Goal: Task Accomplishment & Management: Manage account settings

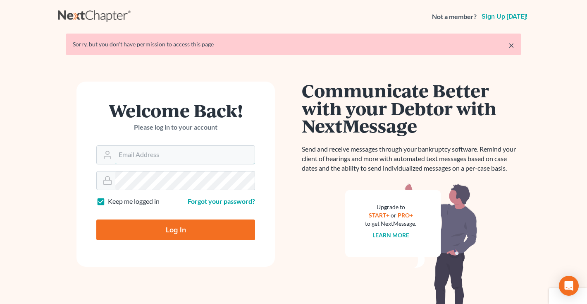
type input "middletonlegal@gmail.com"
click at [198, 223] on input "Log In" at bounding box center [175, 229] width 159 height 21
type input "Thinking..."
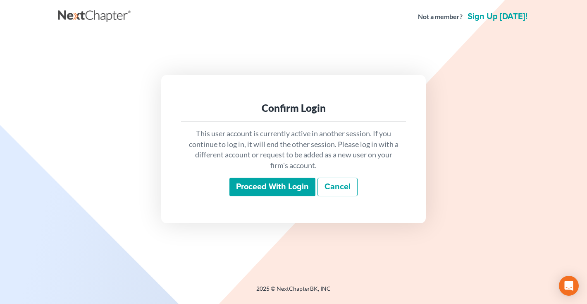
click at [262, 184] on input "Proceed with login" at bounding box center [273, 186] width 86 height 19
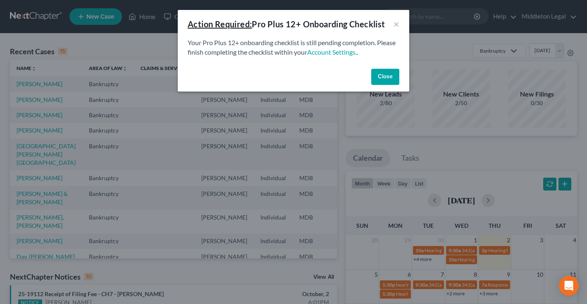
click at [387, 77] on button "Close" at bounding box center [385, 77] width 28 height 17
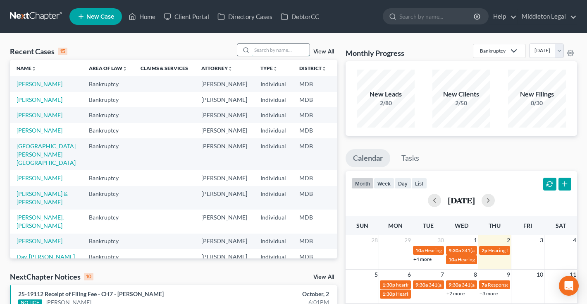
click at [271, 51] on input "search" at bounding box center [281, 50] width 58 height 12
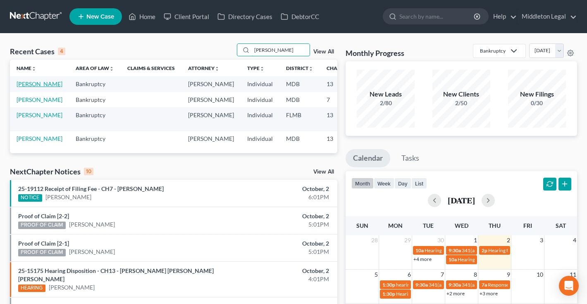
type input "jami"
click at [27, 87] on link "[PERSON_NAME]" at bounding box center [40, 83] width 46 height 7
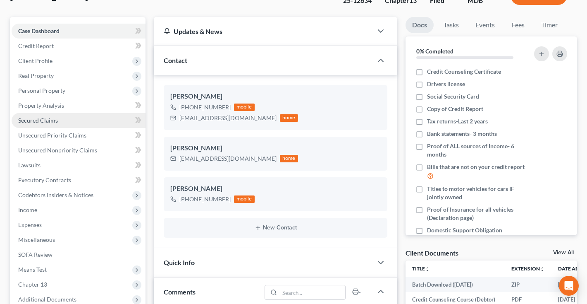
scroll to position [69, 0]
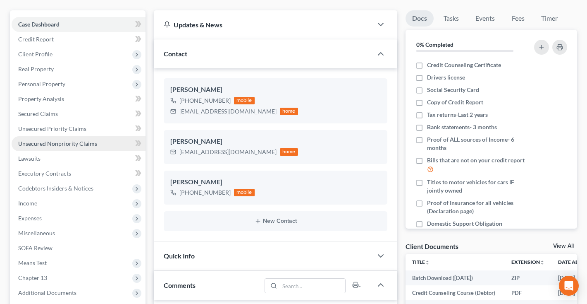
click at [69, 144] on span "Unsecured Nonpriority Claims" at bounding box center [57, 143] width 79 height 7
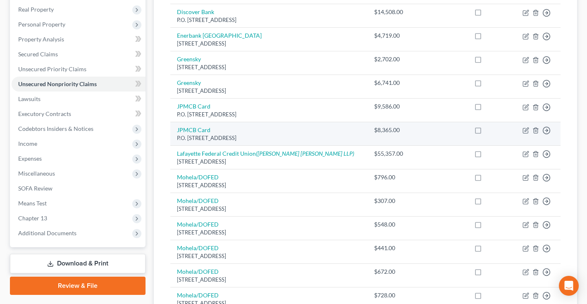
scroll to position [122, 0]
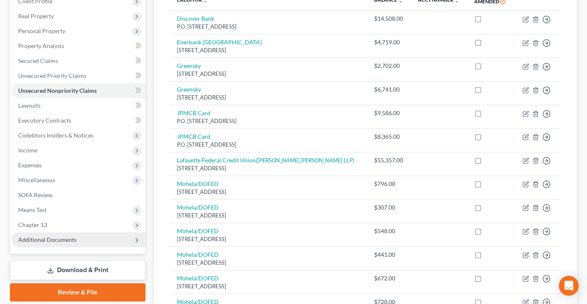
click at [54, 238] on span "Additional Documents" at bounding box center [47, 239] width 58 height 7
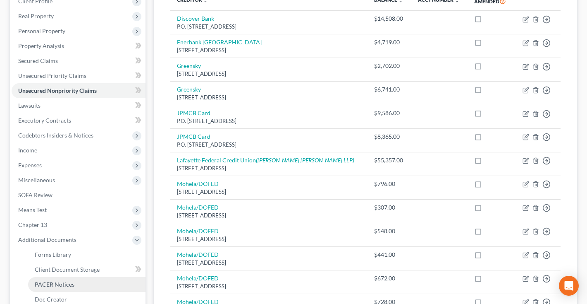
click at [64, 284] on span "PACER Notices" at bounding box center [55, 283] width 40 height 7
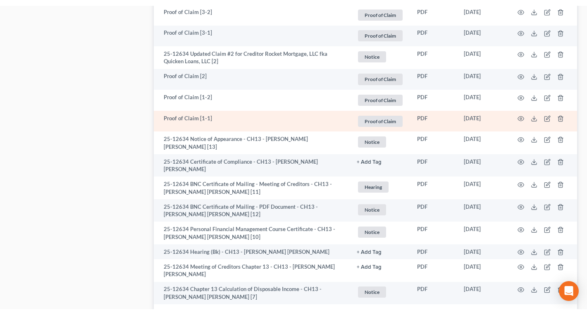
scroll to position [1076, 0]
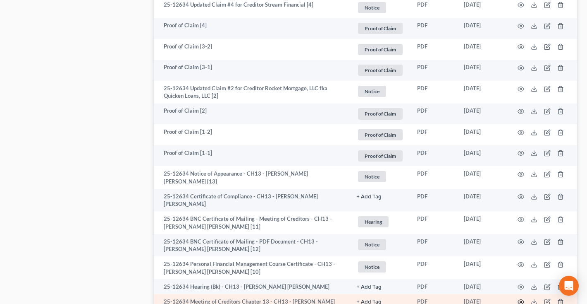
click at [522, 298] on icon "button" at bounding box center [521, 301] width 7 height 7
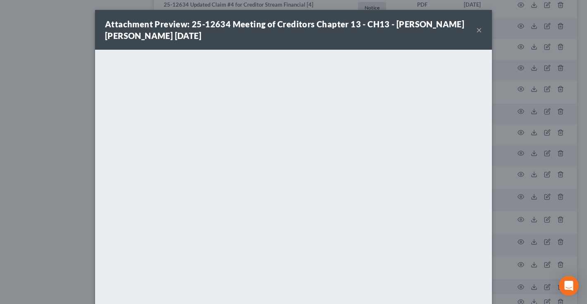
click at [481, 32] on button "×" at bounding box center [480, 30] width 6 height 10
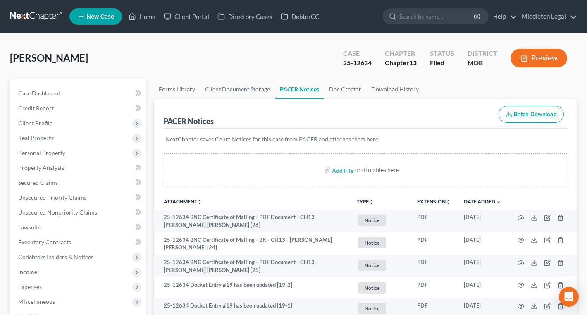
scroll to position [0, 0]
click at [22, 16] on link at bounding box center [36, 16] width 53 height 15
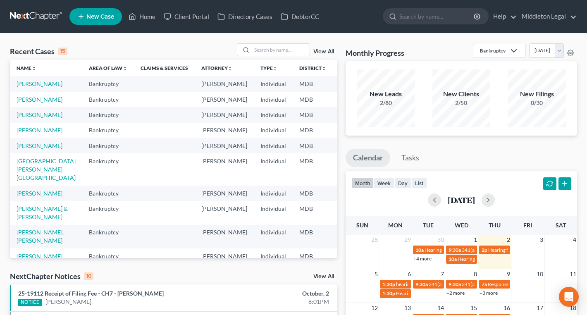
click at [402, 211] on div "month week day list October 2025 Sun Mon Tue Wed Thu Fri Sat 28 29 30 1 2 3 4 1…" at bounding box center [462, 305] width 232 height 269
click at [492, 252] on span "Hearing for [PERSON_NAME]" at bounding box center [521, 250] width 65 height 6
select select "Days"
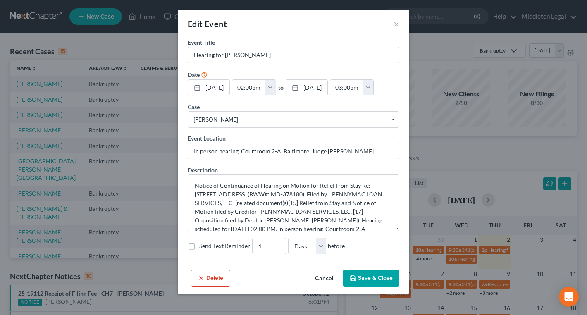
click at [329, 279] on button "Cancel" at bounding box center [324, 279] width 31 height 17
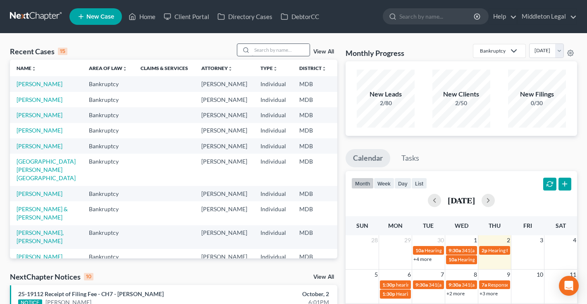
scroll to position [0, 0]
click at [281, 52] on input "search" at bounding box center [281, 50] width 58 height 12
type input "allen"
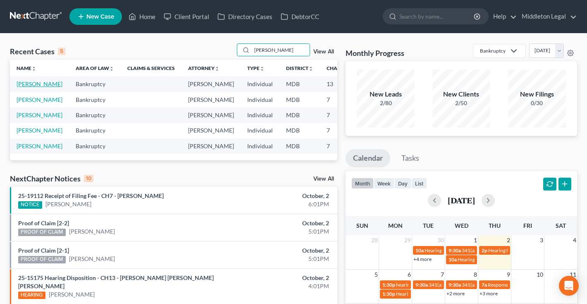
click at [27, 87] on link "[PERSON_NAME]" at bounding box center [40, 83] width 46 height 7
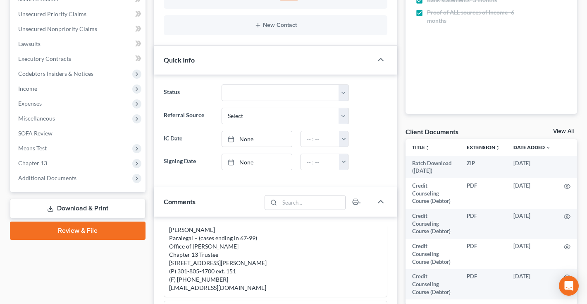
scroll to position [191, 0]
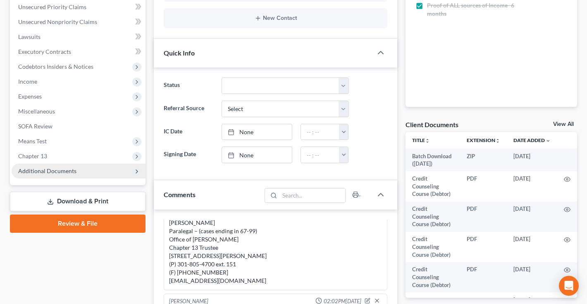
click at [42, 165] on span "Additional Documents" at bounding box center [79, 170] width 134 height 15
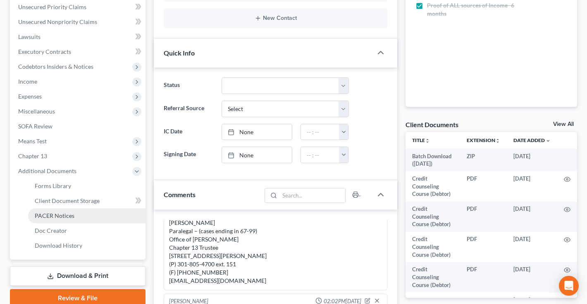
click at [54, 216] on span "PACER Notices" at bounding box center [55, 215] width 40 height 7
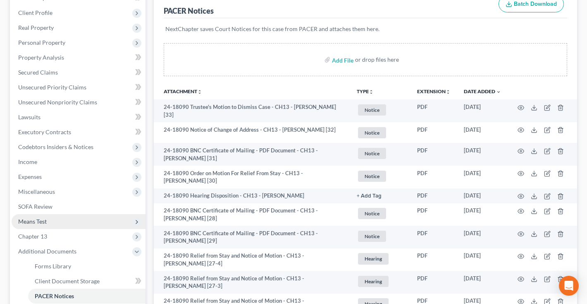
scroll to position [192, 0]
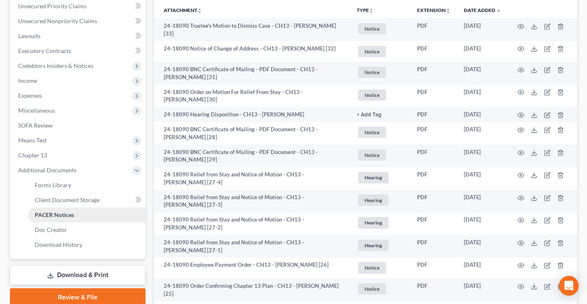
click at [52, 213] on span "PACER Notices" at bounding box center [54, 214] width 39 height 7
click at [73, 199] on span "Client Document Storage" at bounding box center [67, 199] width 65 height 7
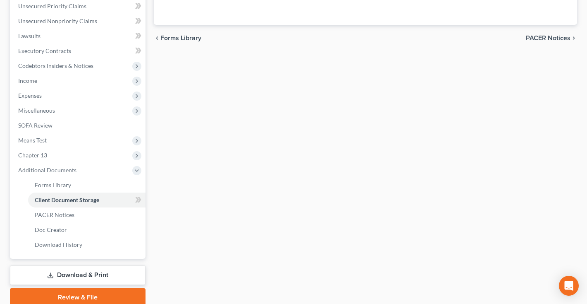
scroll to position [95, 0]
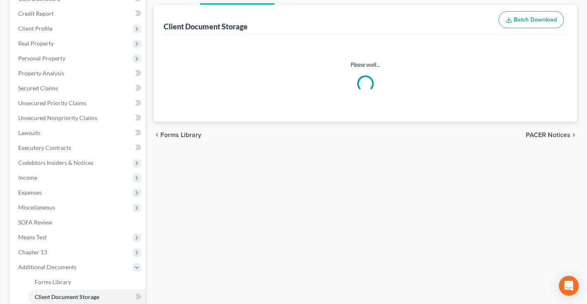
select select "14"
select select "59"
select select "14"
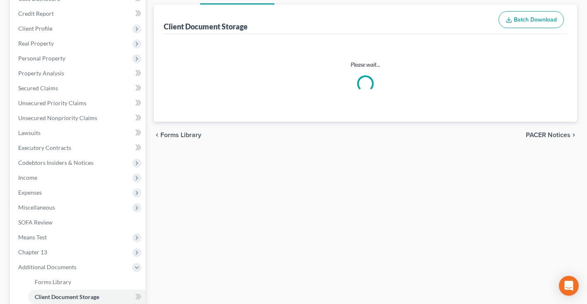
select select "14"
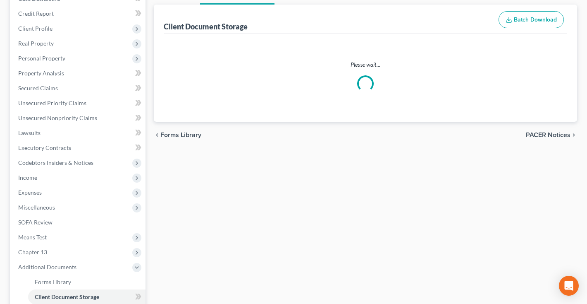
select select "14"
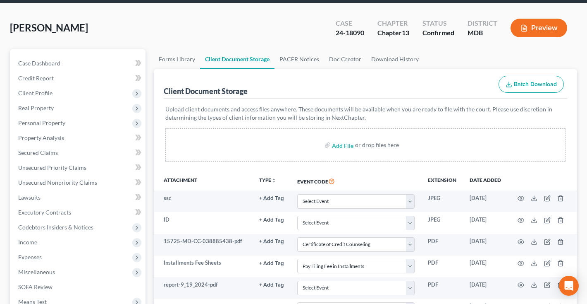
scroll to position [21, 0]
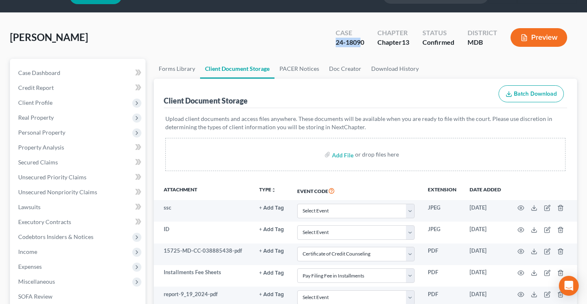
drag, startPoint x: 335, startPoint y: 41, endPoint x: 364, endPoint y: 43, distance: 29.0
click at [364, 43] on div "Case 24-18090" at bounding box center [350, 38] width 42 height 24
copy div "24-18090"
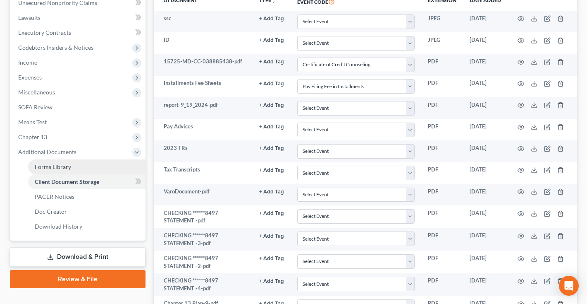
scroll to position [229, 0]
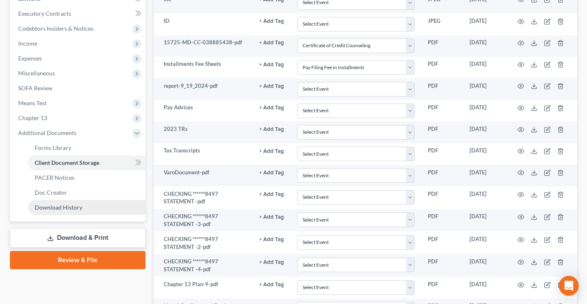
click at [68, 208] on span "Download History" at bounding box center [59, 207] width 48 height 7
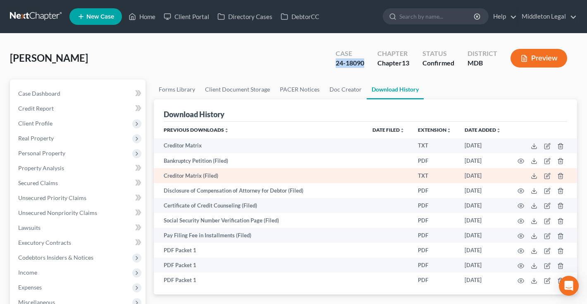
scroll to position [18, 0]
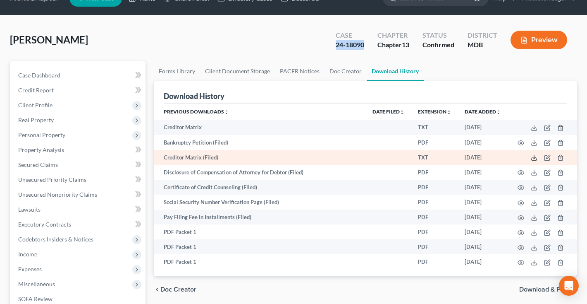
click at [533, 158] on icon at bounding box center [534, 157] width 7 height 7
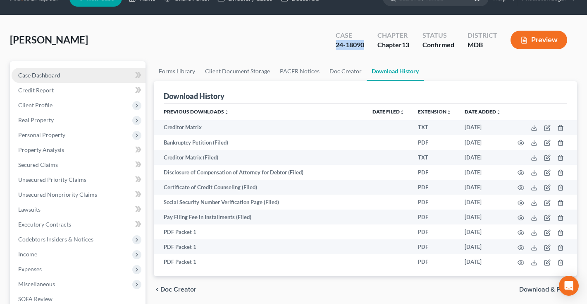
scroll to position [0, 0]
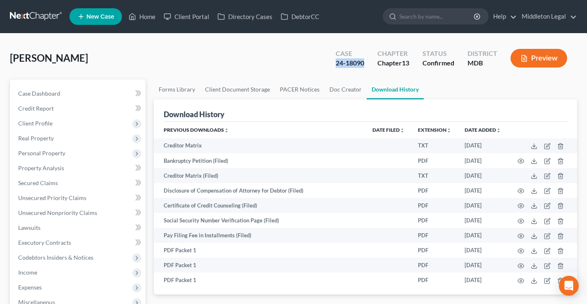
click at [41, 18] on link at bounding box center [36, 16] width 53 height 15
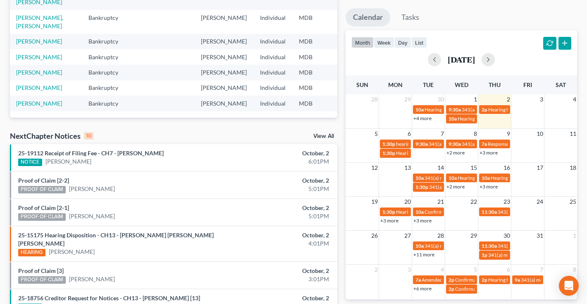
scroll to position [143, 0]
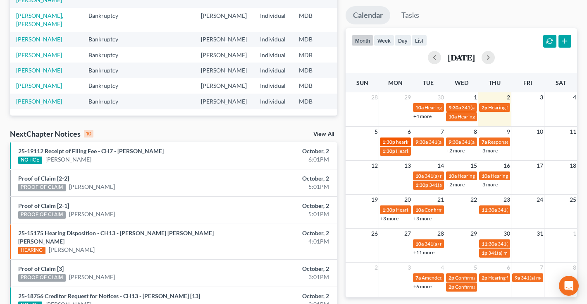
click at [388, 141] on span "1:30p" at bounding box center [389, 142] width 13 height 6
select select "Days"
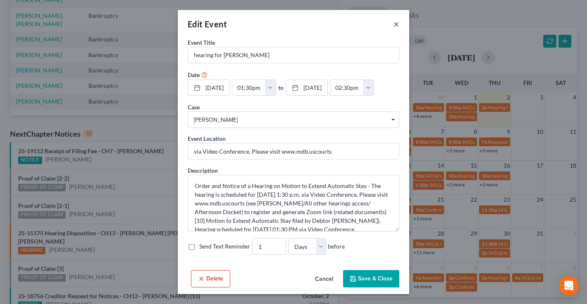
click at [395, 26] on button "×" at bounding box center [397, 24] width 6 height 10
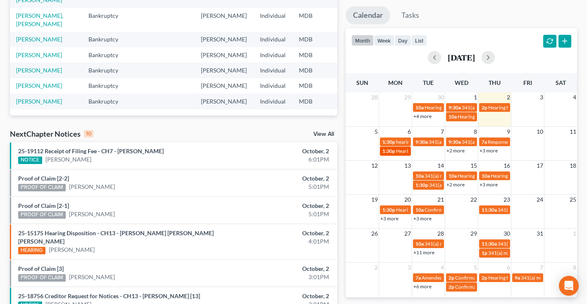
click at [396, 151] on span "Hearing for [PERSON_NAME]" at bounding box center [428, 151] width 65 height 6
select select "Days"
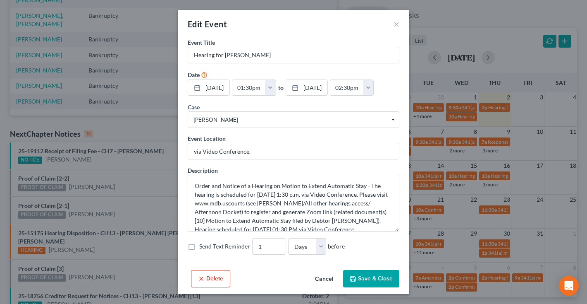
click at [206, 280] on button "Delete" at bounding box center [210, 278] width 39 height 17
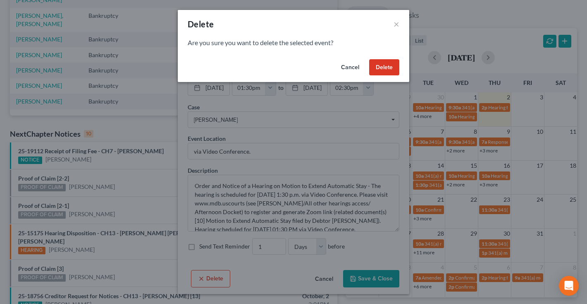
click at [388, 68] on button "Delete" at bounding box center [384, 67] width 30 height 17
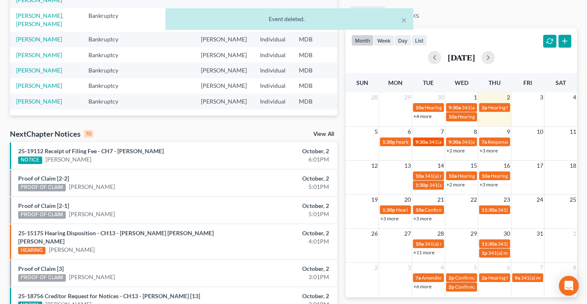
click at [435, 142] on span "341(a) meeting for [PERSON_NAME]" at bounding box center [469, 142] width 80 height 6
select select "Days"
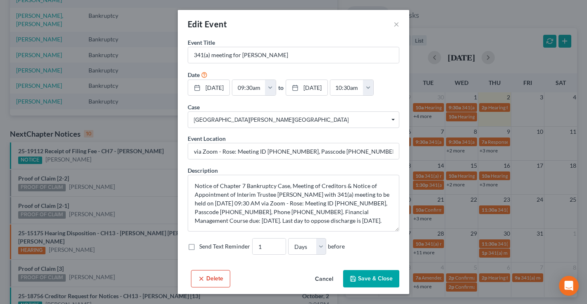
click at [403, 22] on div "Edit Event ×" at bounding box center [294, 24] width 232 height 28
click at [396, 24] on button "×" at bounding box center [397, 24] width 6 height 10
